Goal: Transaction & Acquisition: Purchase product/service

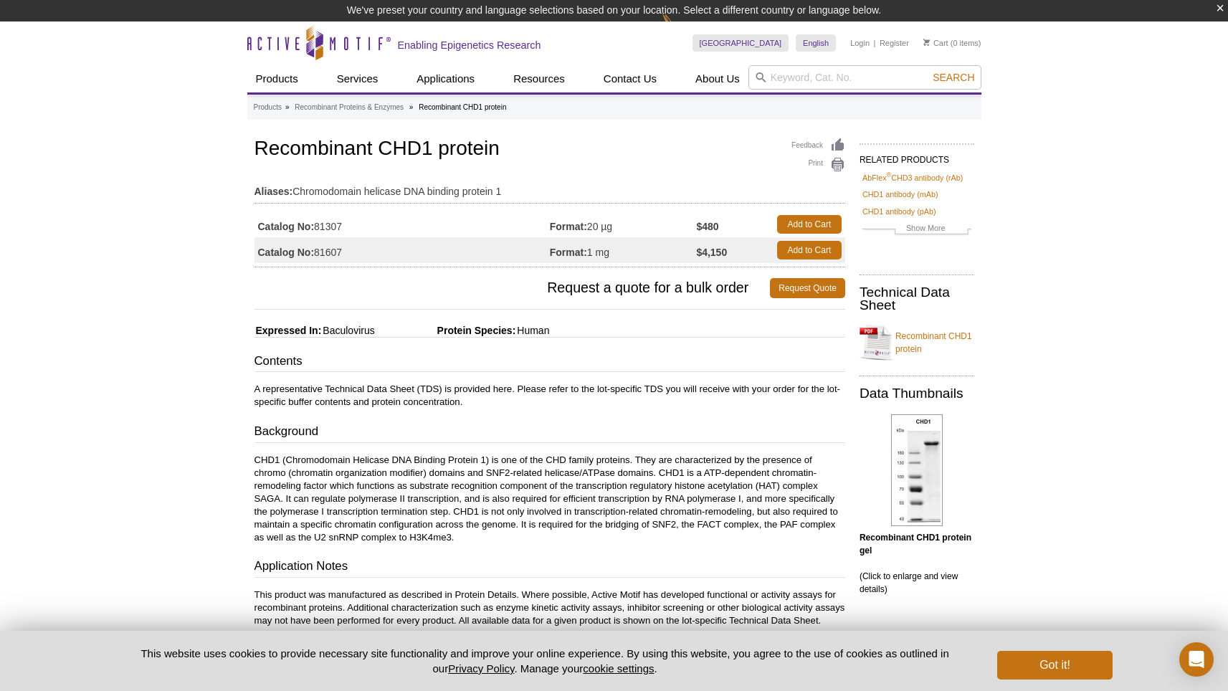
click at [328, 221] on td "Catalog No: 81307" at bounding box center [402, 225] width 295 height 26
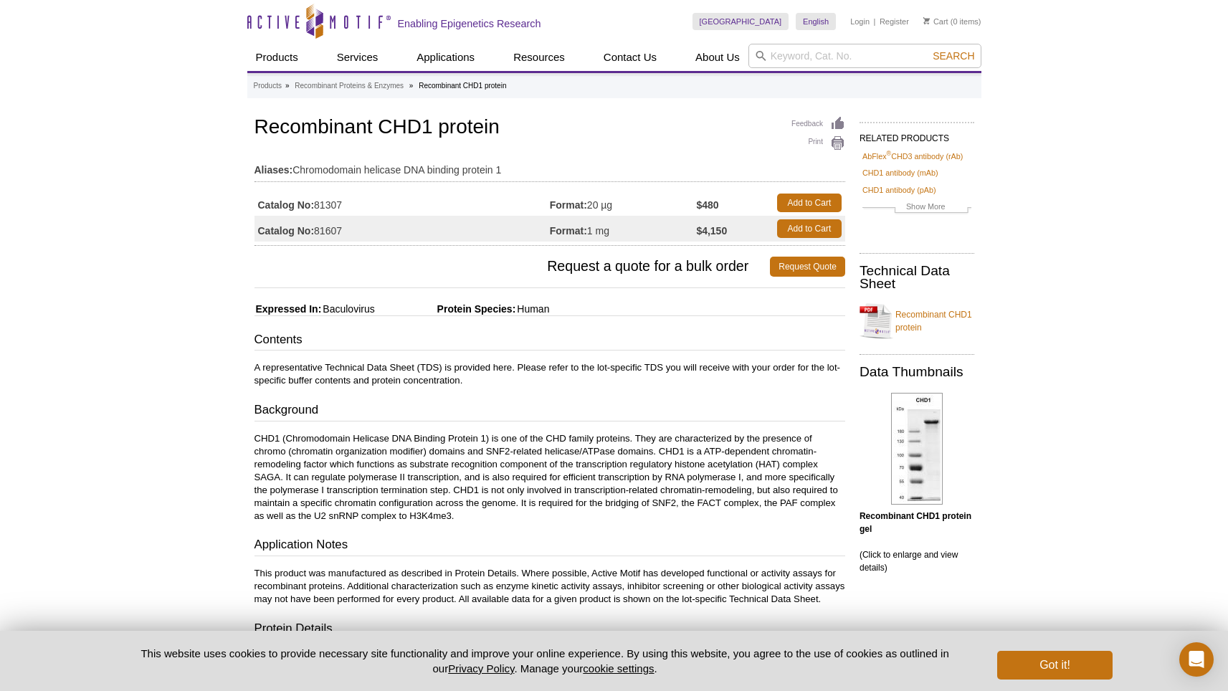
click at [333, 207] on td "Catalog No: 81307" at bounding box center [402, 203] width 295 height 26
click at [818, 201] on link "Add to Cart" at bounding box center [809, 203] width 65 height 19
click at [1066, 665] on button "Got it!" at bounding box center [1055, 665] width 115 height 29
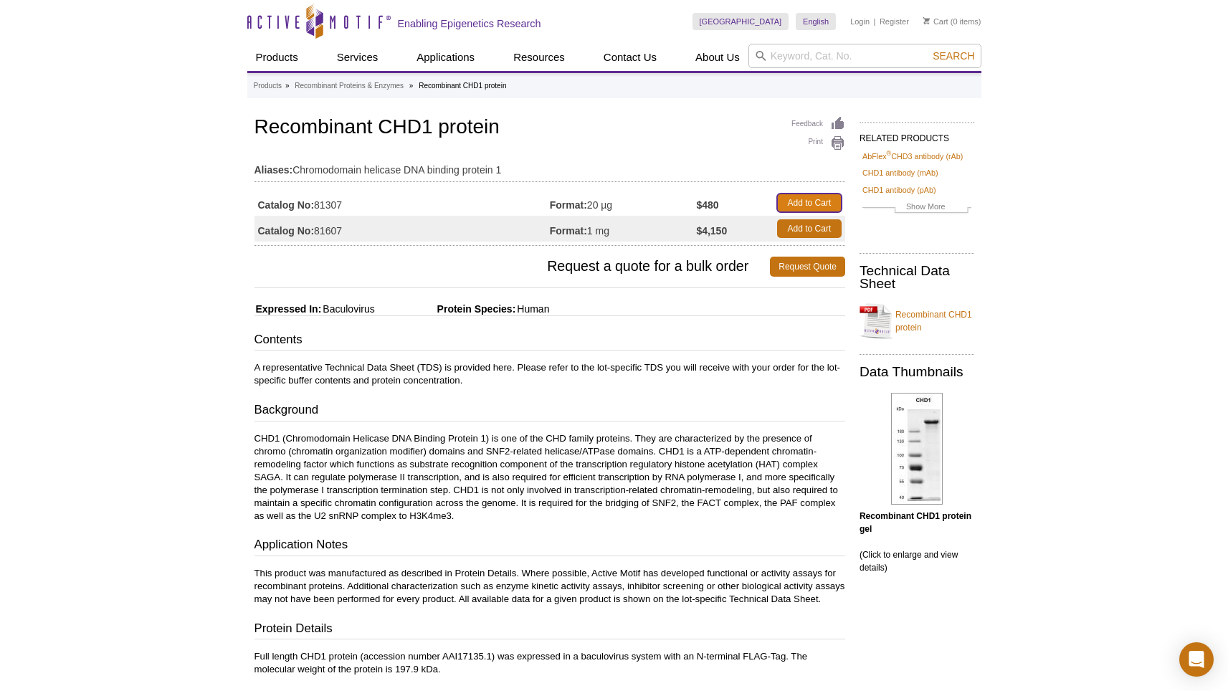
click at [815, 202] on link "Add to Cart" at bounding box center [809, 203] width 65 height 19
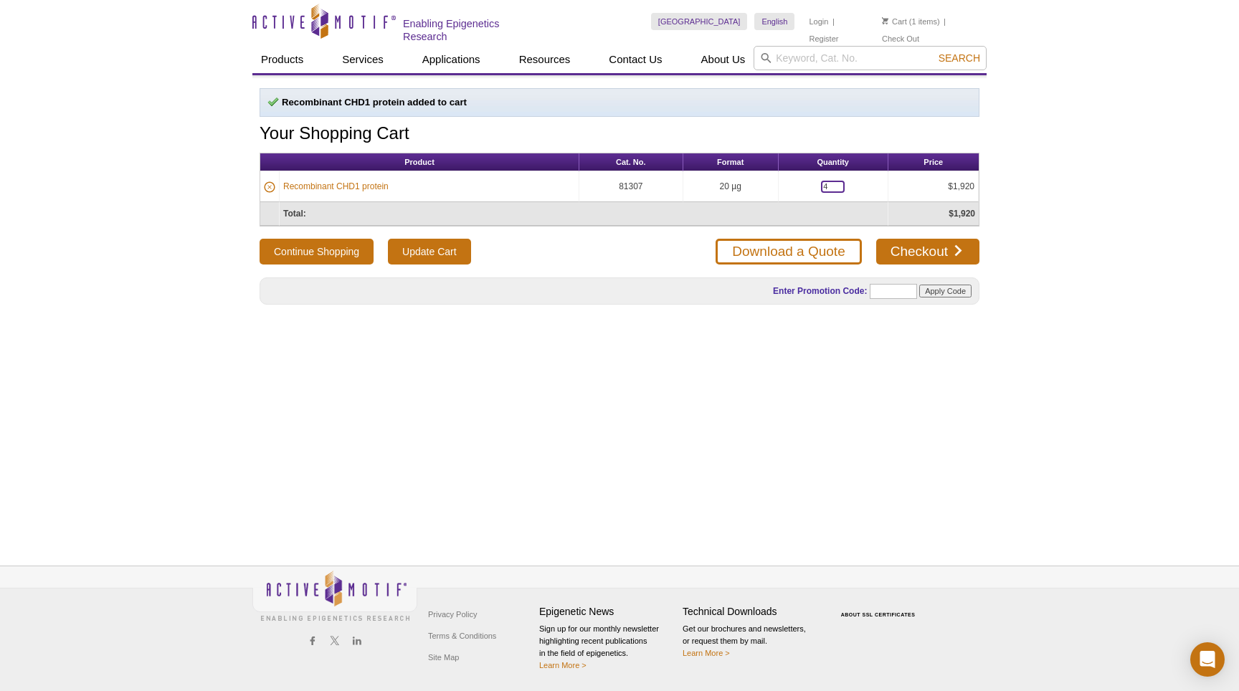
click at [835, 181] on input "4" at bounding box center [833, 187] width 24 height 12
type input "1"
click at [260, 239] on button "Continue Shopping" at bounding box center [317, 252] width 114 height 26
click at [444, 250] on input "Update Cart" at bounding box center [429, 252] width 82 height 26
click at [356, 185] on link "Recombinant CHD1 protein" at bounding box center [335, 186] width 105 height 13
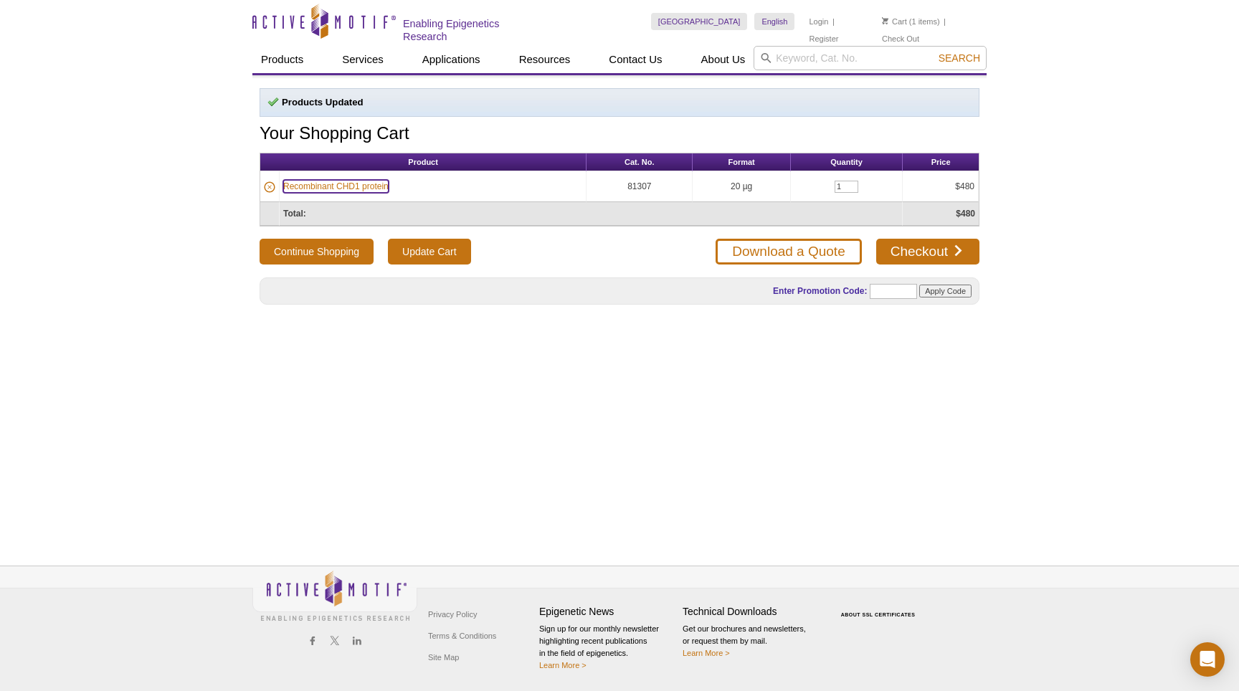
click at [356, 185] on link "Recombinant CHD1 protein" at bounding box center [335, 186] width 105 height 13
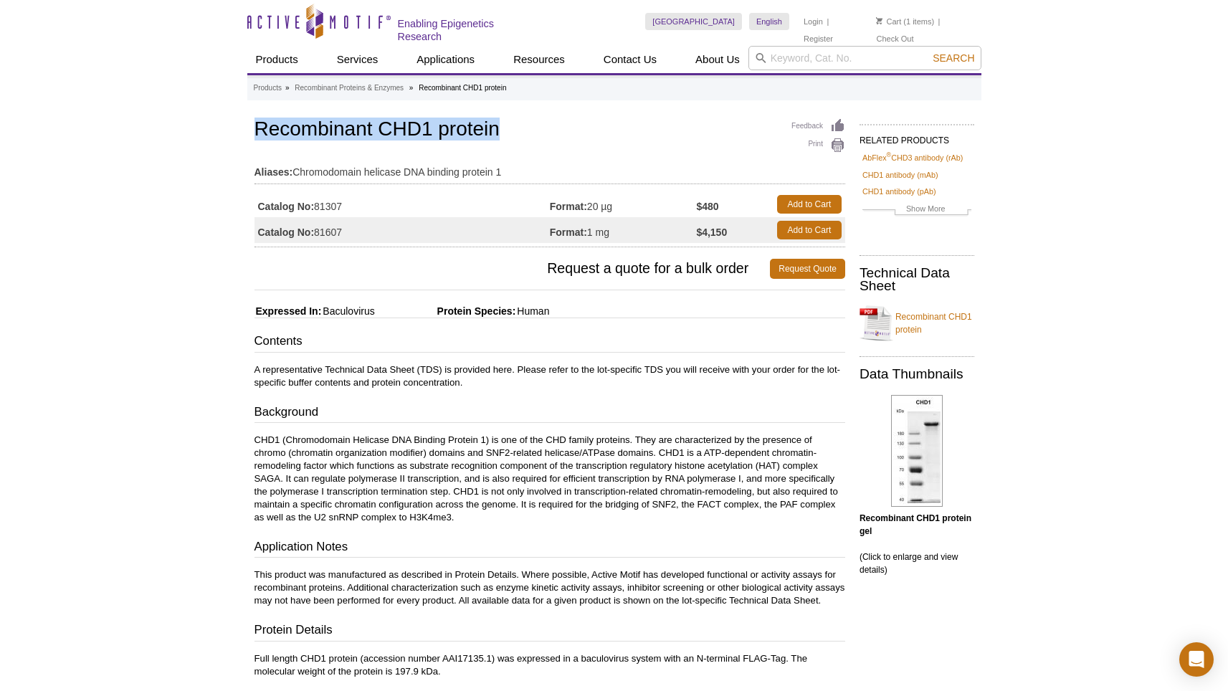
drag, startPoint x: 508, startPoint y: 123, endPoint x: 257, endPoint y: 118, distance: 250.3
click at [257, 118] on h1 "Recombinant CHD1 protein" at bounding box center [550, 130] width 591 height 24
copy h1 "Recombinant CHD1 protein"
drag, startPoint x: 350, startPoint y: 198, endPoint x: 316, endPoint y: 201, distance: 33.8
click at [316, 201] on td "Catalog No: 81307" at bounding box center [402, 204] width 295 height 26
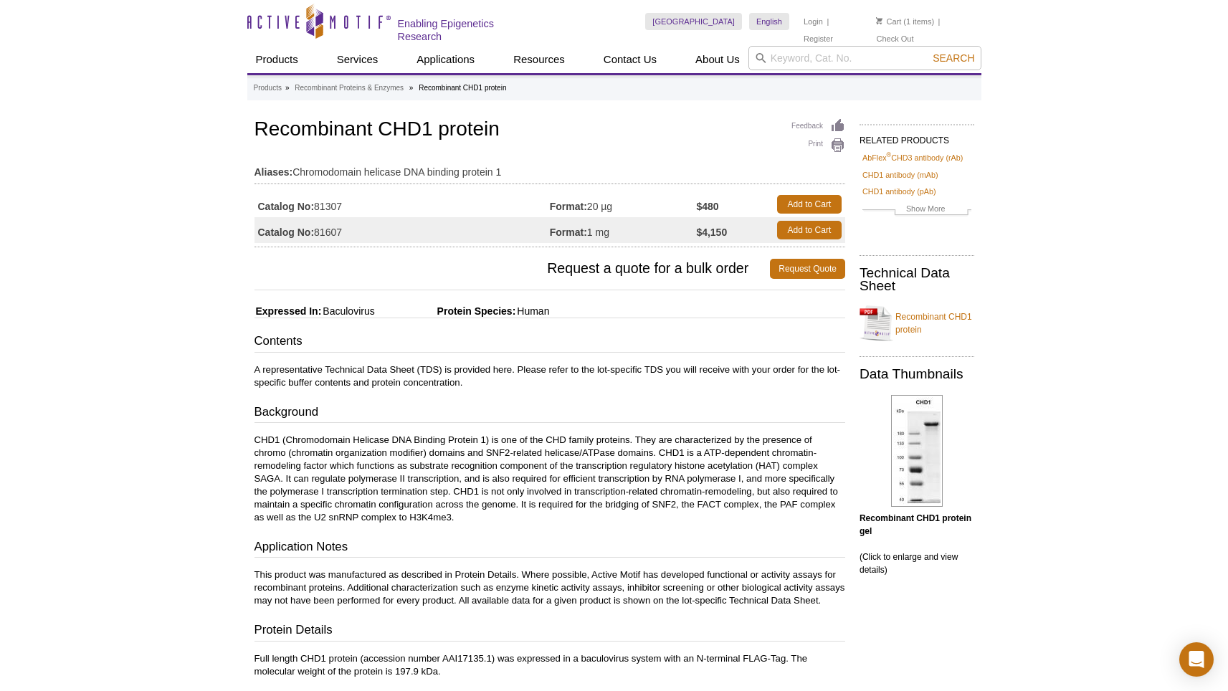
click at [354, 204] on td "Catalog No: 81307" at bounding box center [402, 204] width 295 height 26
drag, startPoint x: 348, startPoint y: 204, endPoint x: 317, endPoint y: 207, distance: 31.0
click at [317, 207] on td "Catalog No: 81307" at bounding box center [402, 204] width 295 height 26
copy td "81307"
